Goal: Task Accomplishment & Management: Use online tool/utility

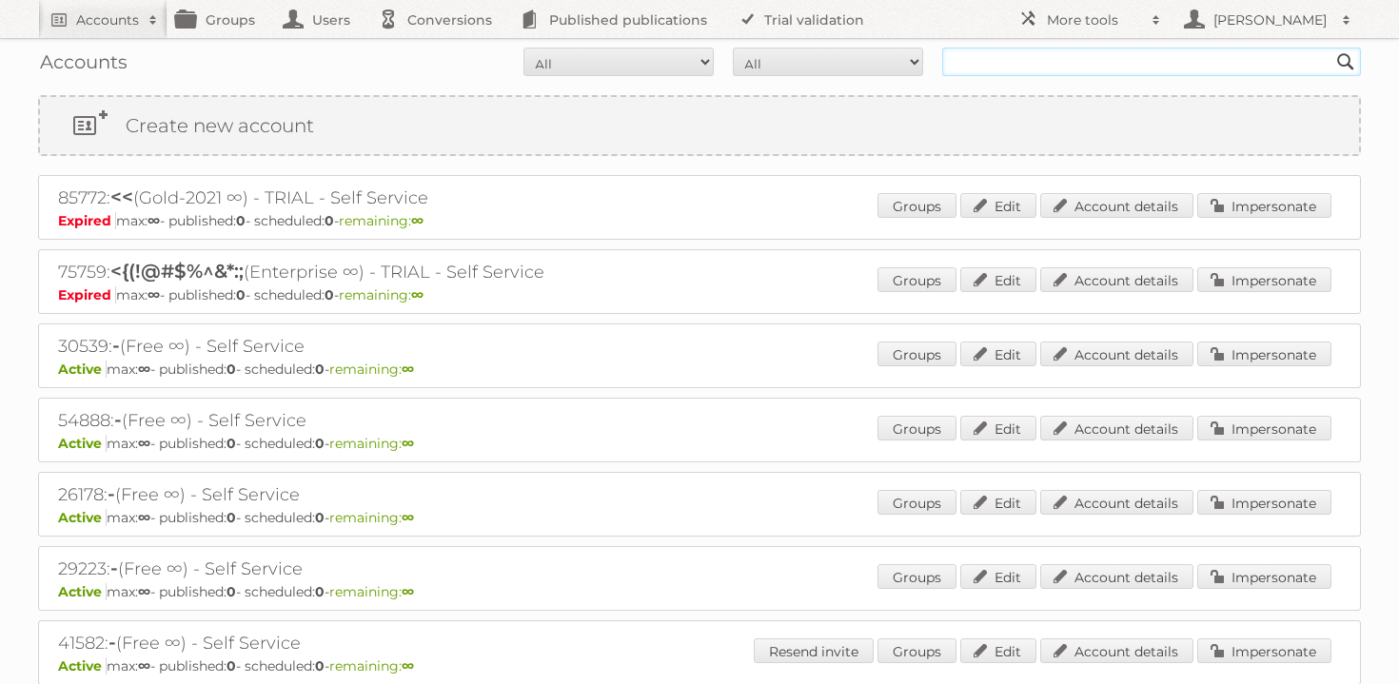
click at [1052, 52] on input "text" at bounding box center [1151, 62] width 419 height 29
click at [1195, 48] on input "text" at bounding box center [1151, 62] width 419 height 29
type input "human telex"
click at [1331, 48] on input "Search" at bounding box center [1345, 62] width 29 height 29
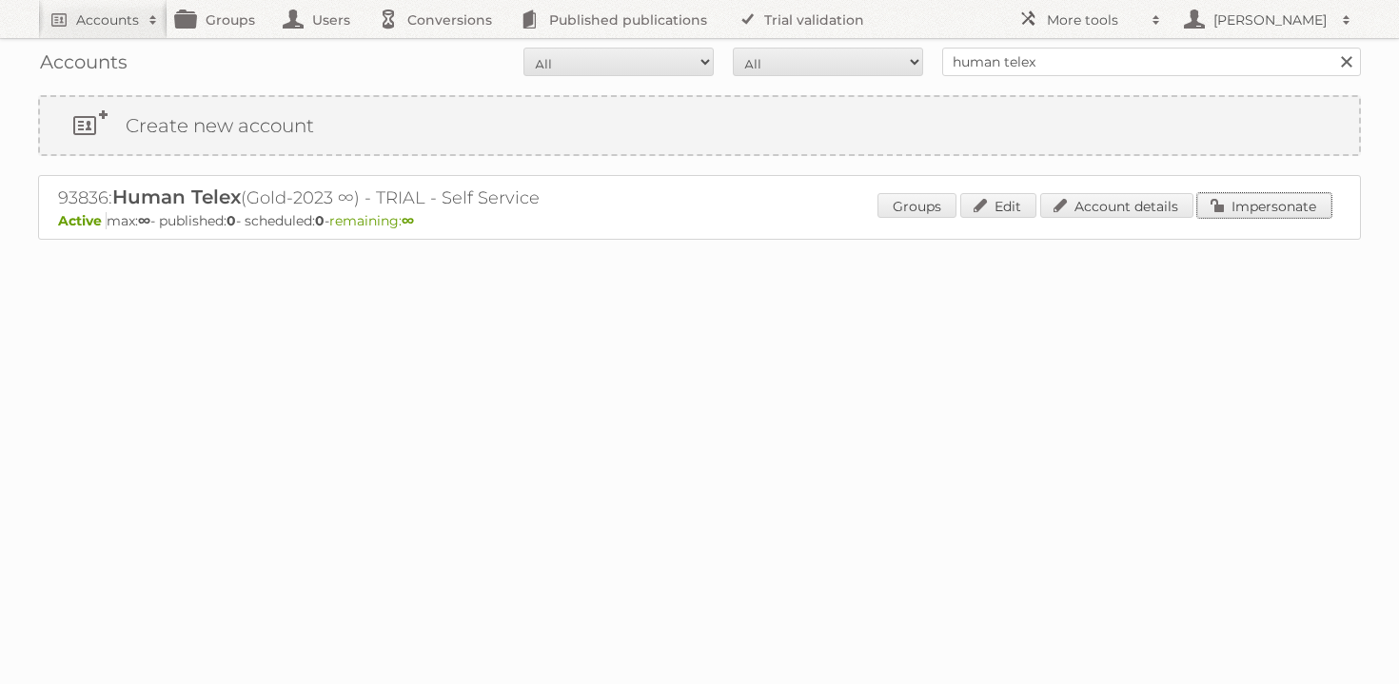
click at [1259, 206] on link "Impersonate" at bounding box center [1264, 205] width 134 height 25
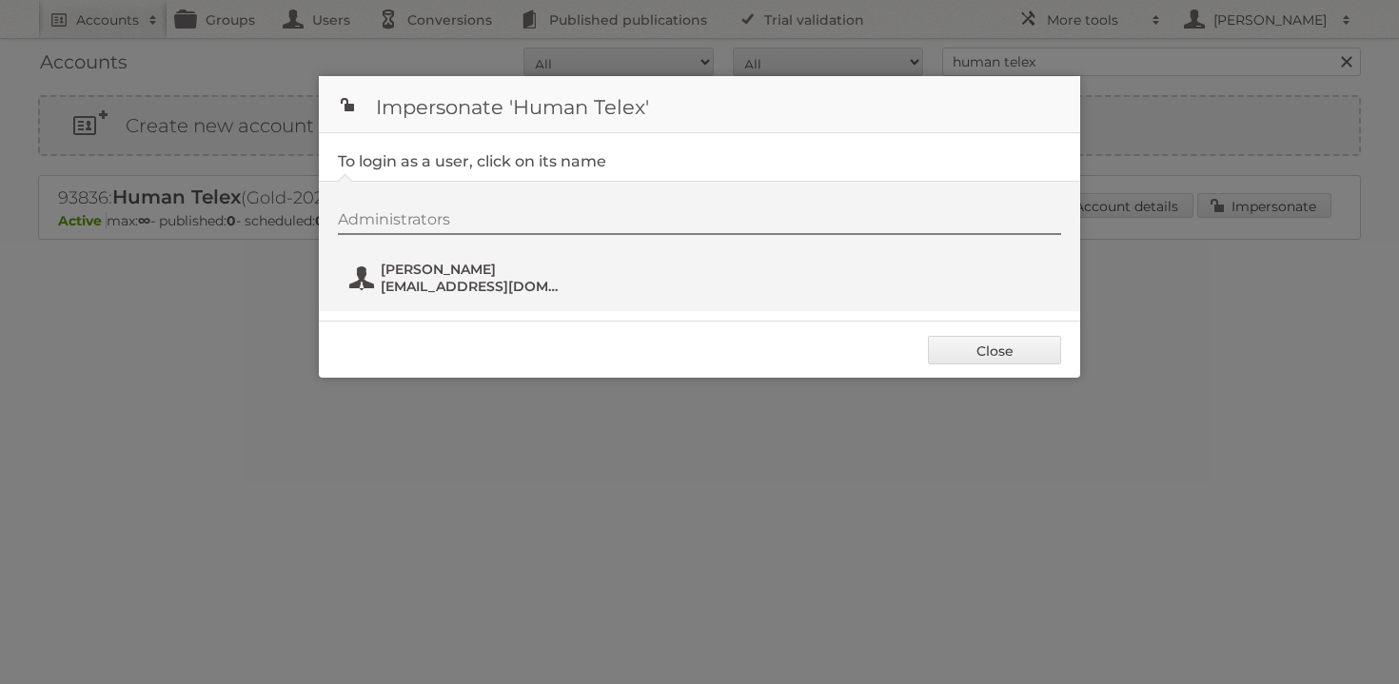
click at [499, 288] on span "[EMAIL_ADDRESS][DOMAIN_NAME]" at bounding box center [473, 286] width 185 height 17
